Goal: Answer question/provide support: Share knowledge or assist other users

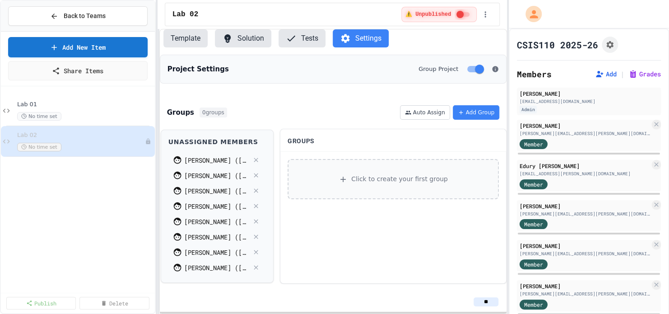
click at [186, 40] on button "Template" at bounding box center [185, 38] width 44 height 18
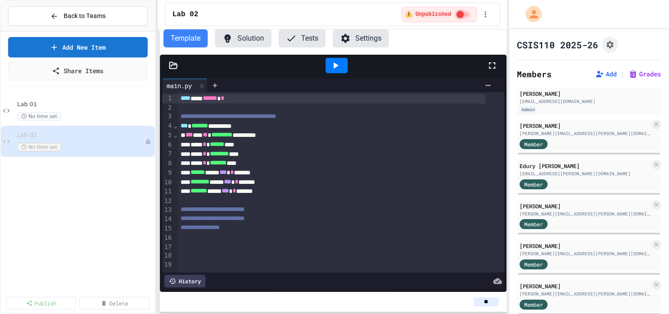
click at [175, 68] on icon at bounding box center [173, 65] width 8 height 6
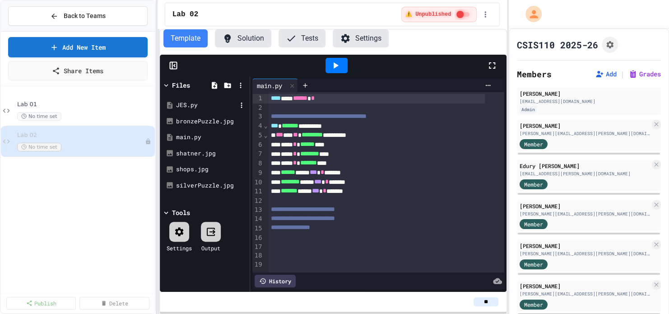
click at [185, 103] on div "JES.py" at bounding box center [206, 105] width 61 height 9
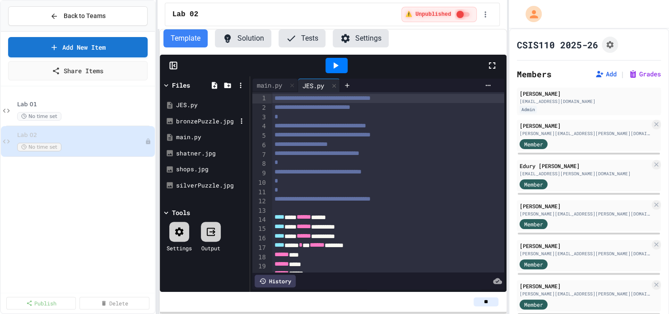
click at [189, 121] on div "bronzePuzzle.jpg" at bounding box center [206, 121] width 61 height 9
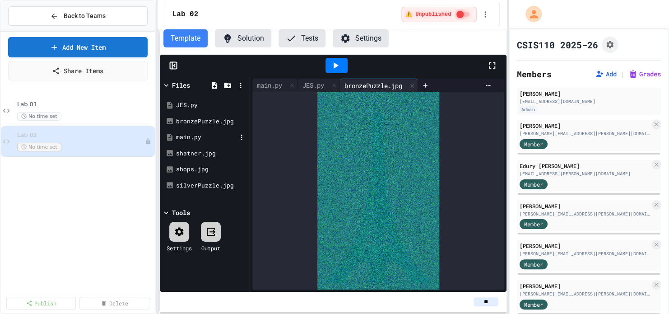
click at [190, 135] on div "main.py" at bounding box center [206, 137] width 61 height 9
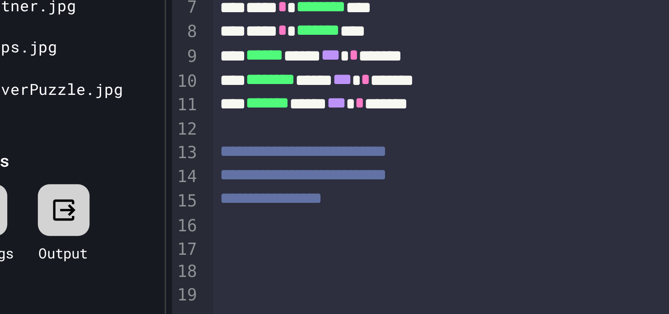
click at [276, 239] on div at bounding box center [386, 237] width 236 height 9
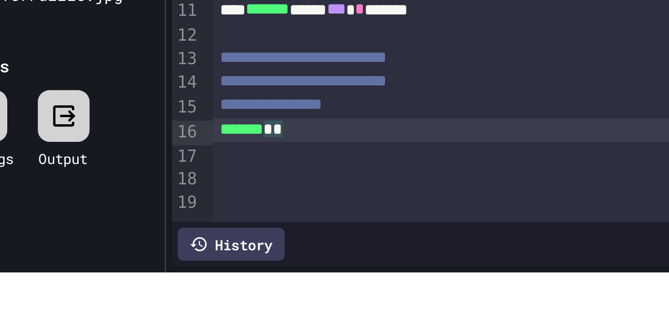
click at [312, 237] on div "******* * *" at bounding box center [376, 237] width 217 height 9
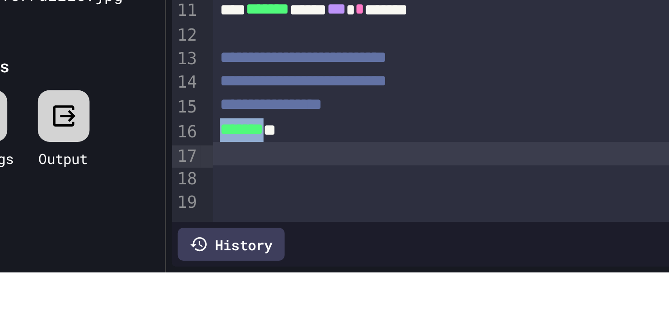
click at [312, 237] on div "******* **" at bounding box center [376, 237] width 217 height 9
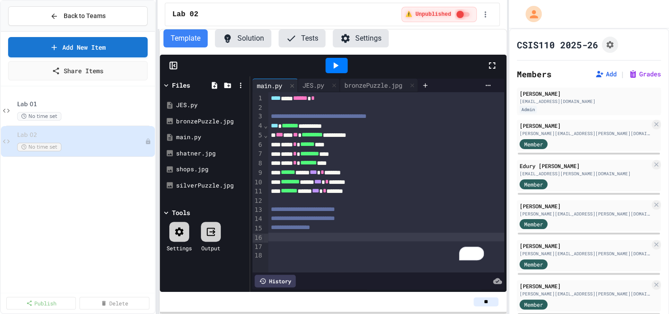
click at [170, 65] on icon at bounding box center [173, 65] width 9 height 9
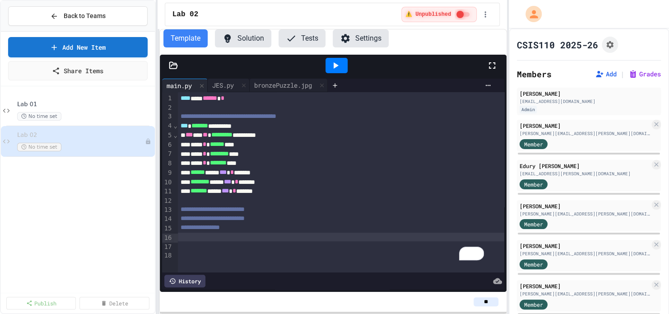
click at [172, 66] on icon at bounding box center [173, 65] width 9 height 9
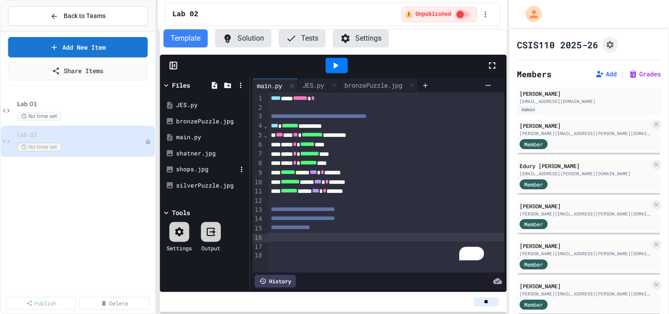
click at [199, 167] on div "shops.jpg" at bounding box center [206, 169] width 61 height 9
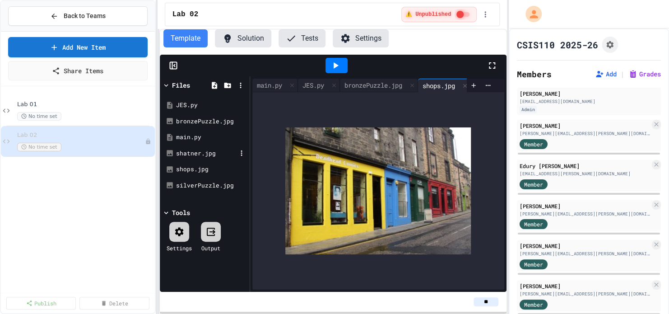
click at [196, 153] on div "shatner.jpg" at bounding box center [206, 153] width 61 height 9
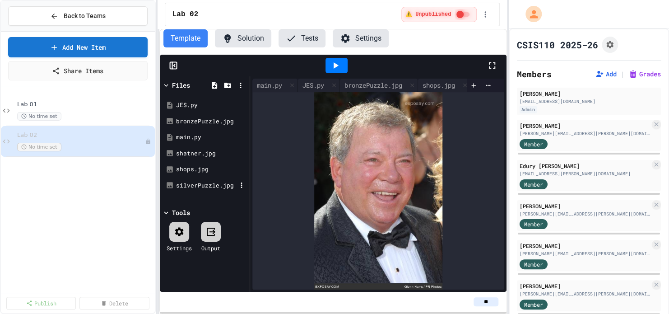
click at [199, 187] on div "silverPuzzle.jpg" at bounding box center [206, 185] width 61 height 9
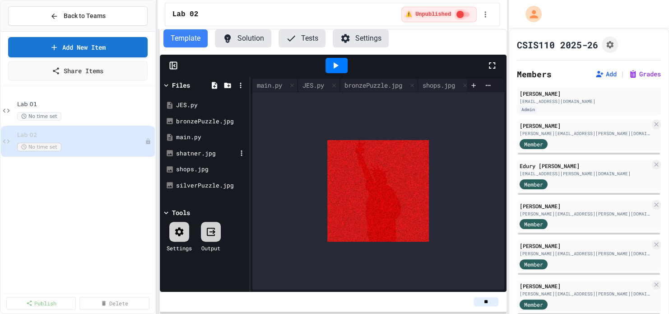
click at [191, 159] on div "shatner.jpg" at bounding box center [204, 153] width 85 height 16
click at [186, 150] on div "shatner.jpg" at bounding box center [206, 153] width 61 height 9
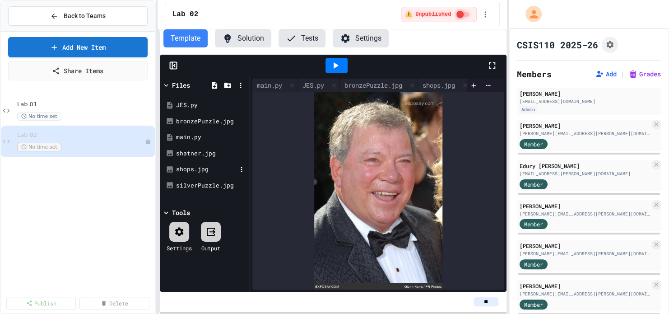
click at [188, 166] on div "shops.jpg" at bounding box center [206, 169] width 61 height 9
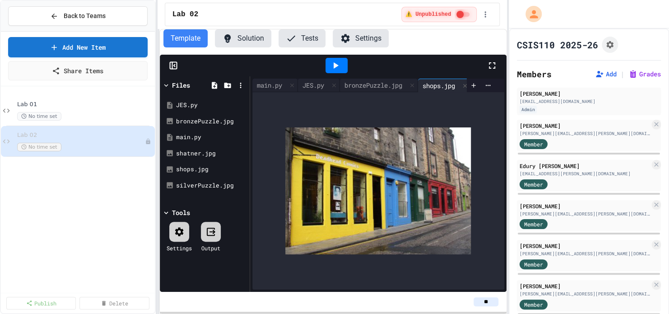
click at [354, 39] on button "Settings" at bounding box center [361, 38] width 56 height 18
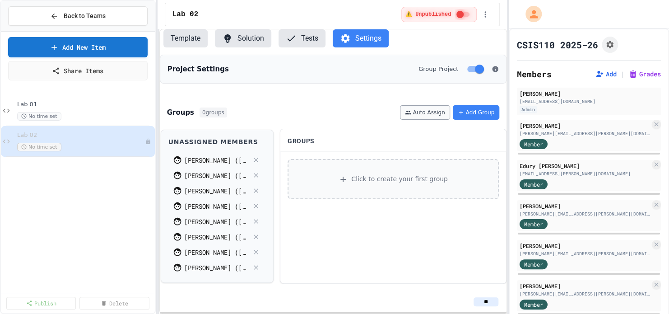
click at [424, 113] on button "Auto Assign" at bounding box center [425, 112] width 50 height 14
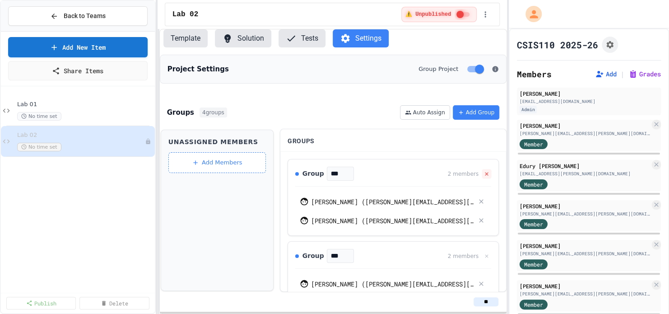
click at [485, 172] on icon at bounding box center [486, 173] width 3 height 3
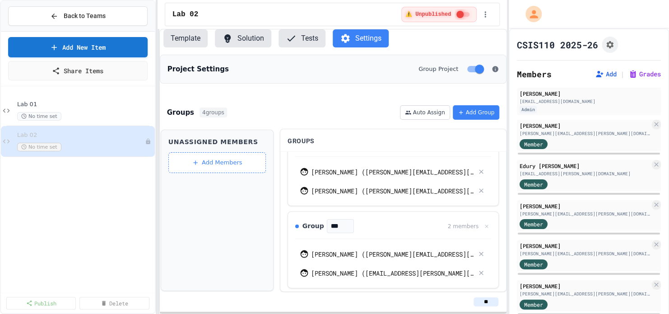
scroll to position [105, 0]
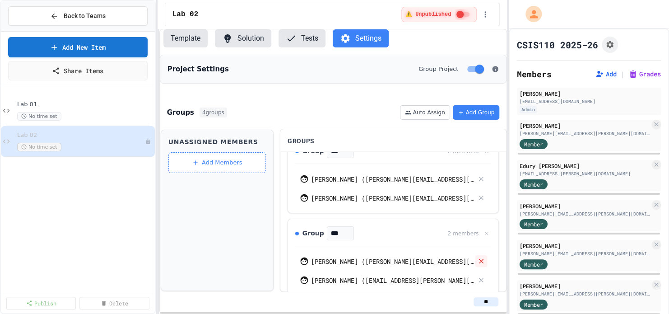
click at [477, 258] on icon at bounding box center [481, 261] width 8 height 8
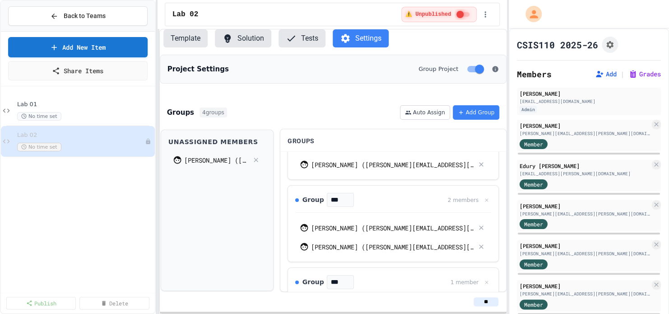
scroll to position [43, 0]
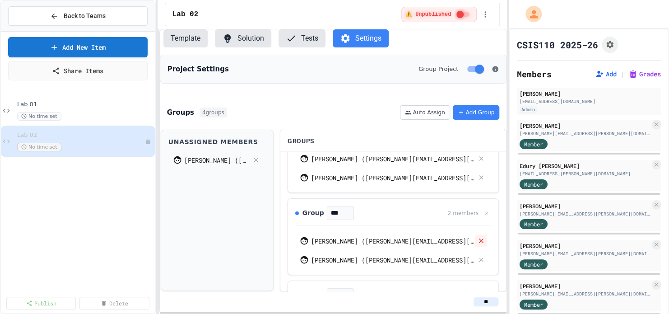
click at [477, 241] on icon at bounding box center [481, 241] width 8 height 8
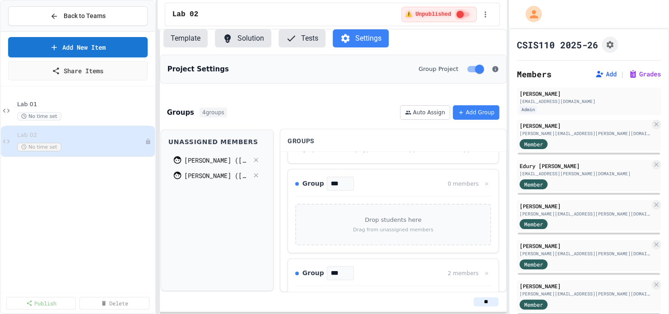
scroll to position [149, 0]
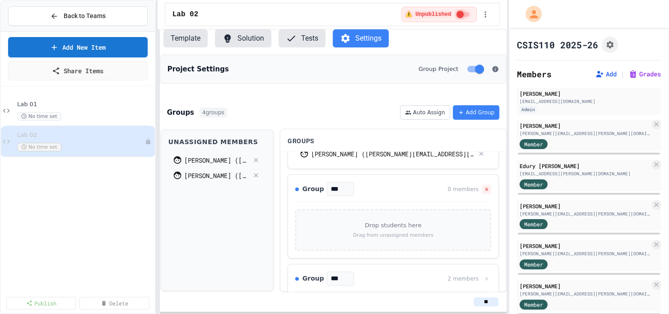
click at [485, 187] on icon at bounding box center [486, 188] width 3 height 3
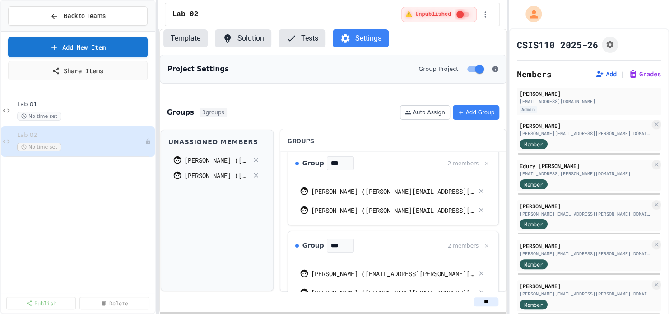
scroll to position [0, 0]
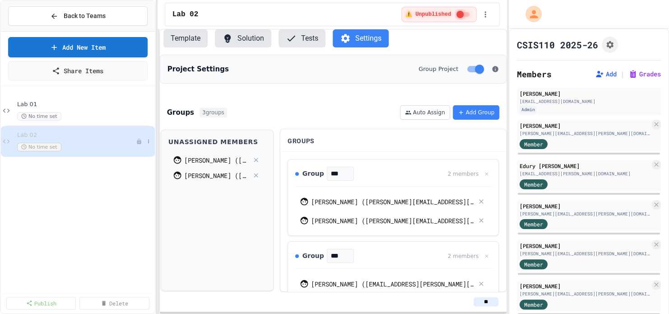
click at [74, 137] on span "Lab 02" at bounding box center [76, 135] width 119 height 8
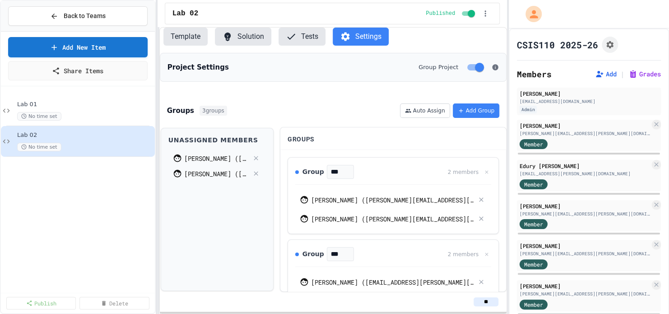
click at [183, 37] on button "Template" at bounding box center [185, 37] width 44 height 18
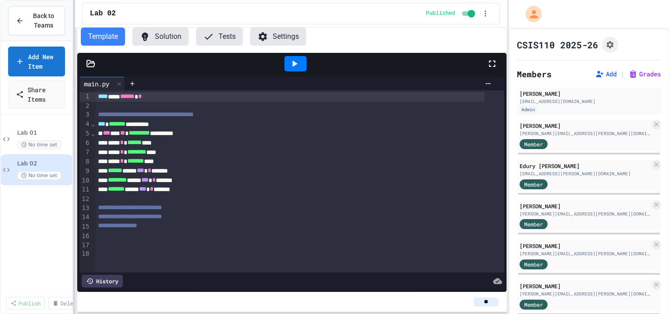
click at [76, 54] on div "**********" at bounding box center [334, 157] width 669 height 314
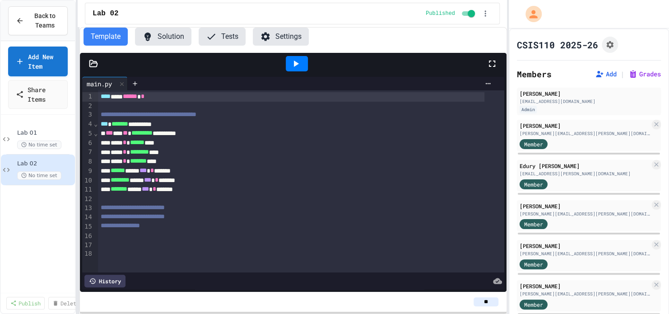
click at [93, 60] on icon at bounding box center [93, 63] width 9 height 9
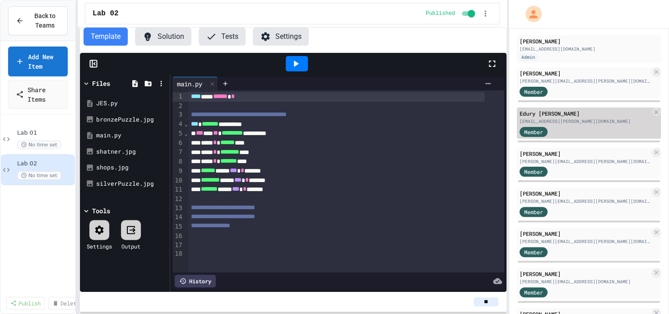
scroll to position [54, 0]
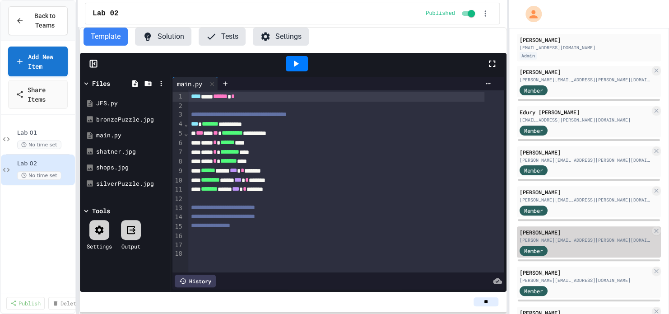
click at [534, 237] on div "[PERSON_NAME][EMAIL_ADDRESS][PERSON_NAME][DOMAIN_NAME]" at bounding box center [585, 240] width 131 height 7
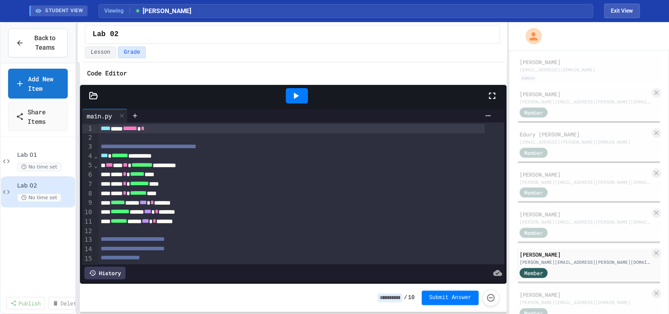
scroll to position [40, 0]
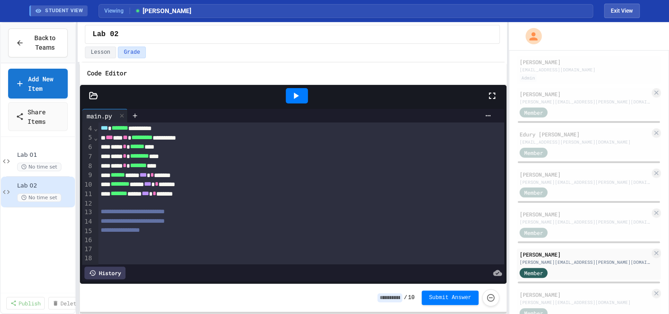
click at [625, 3] on div "STUDENT VIEW Viewing [PERSON_NAME] Exit View" at bounding box center [335, 11] width 632 height 22
click at [623, 7] on button "Exit View" at bounding box center [622, 11] width 36 height 14
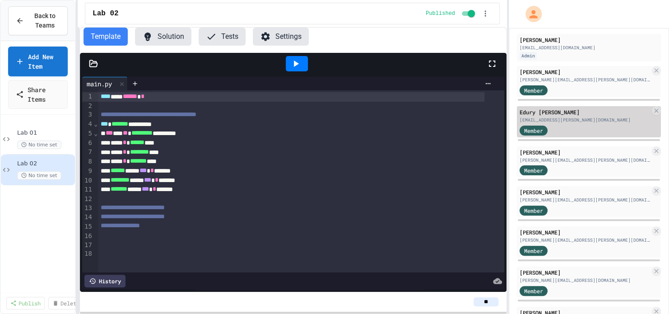
click at [537, 131] on span "Member" at bounding box center [533, 130] width 19 height 8
click at [555, 120] on div "[EMAIL_ADDRESS][PERSON_NAME][DOMAIN_NAME]" at bounding box center [585, 120] width 131 height 7
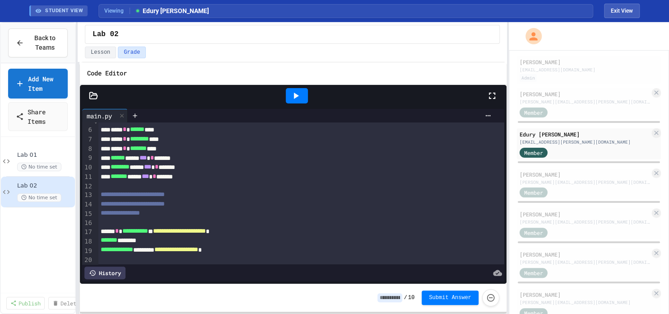
scroll to position [77, 0]
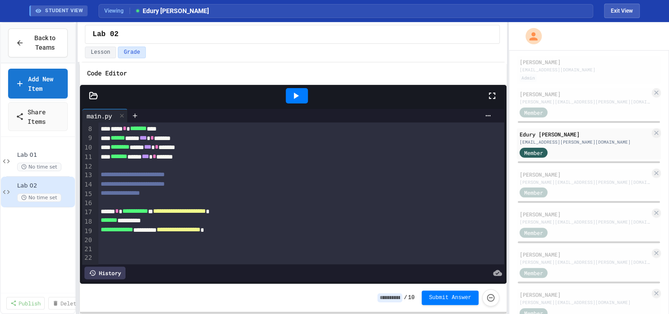
click at [296, 95] on icon at bounding box center [296, 96] width 5 height 6
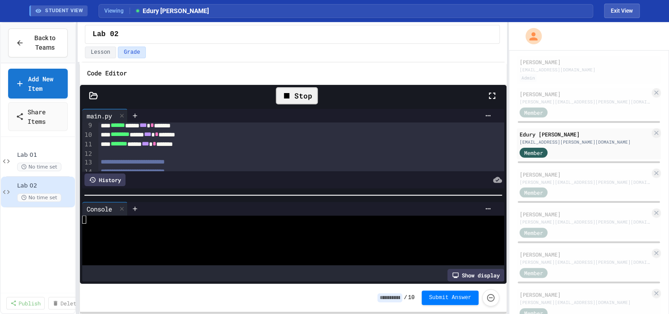
click at [92, 93] on icon at bounding box center [93, 95] width 9 height 9
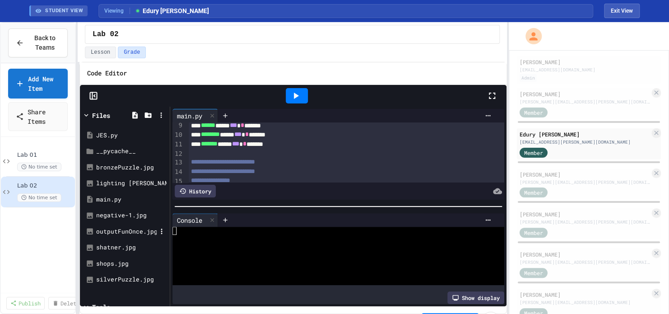
click at [118, 230] on div "outputFunOnce.jpg" at bounding box center [126, 231] width 61 height 9
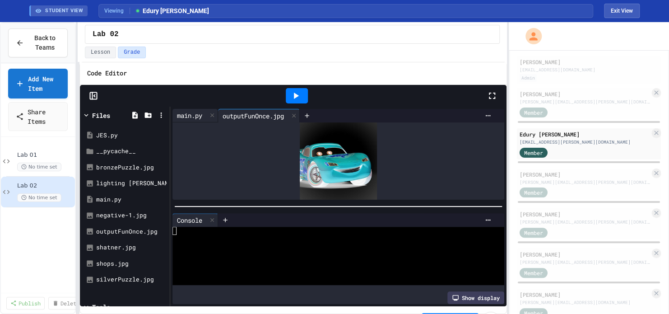
click at [188, 112] on div "main.py" at bounding box center [190, 115] width 34 height 9
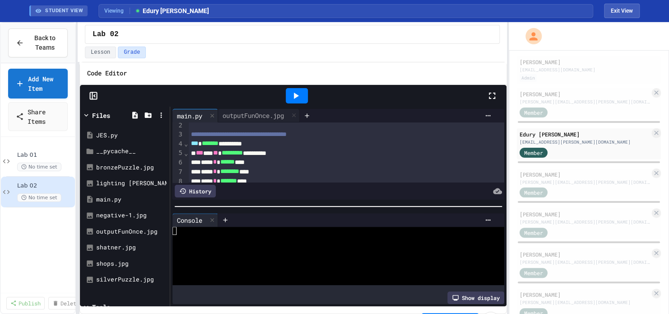
scroll to position [13, 0]
drag, startPoint x: 213, startPoint y: 215, endPoint x: 200, endPoint y: 160, distance: 56.7
click at [199, 160] on div "**** * ****** ****" at bounding box center [336, 161] width 296 height 9
click at [218, 214] on div at bounding box center [212, 220] width 11 height 13
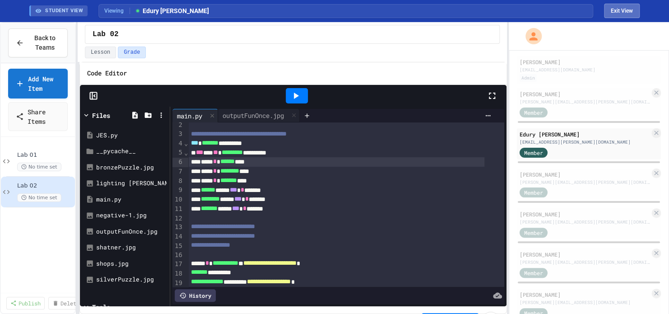
click at [620, 11] on button "Exit View" at bounding box center [622, 11] width 36 height 14
